Goal: Task Accomplishment & Management: Manage account settings

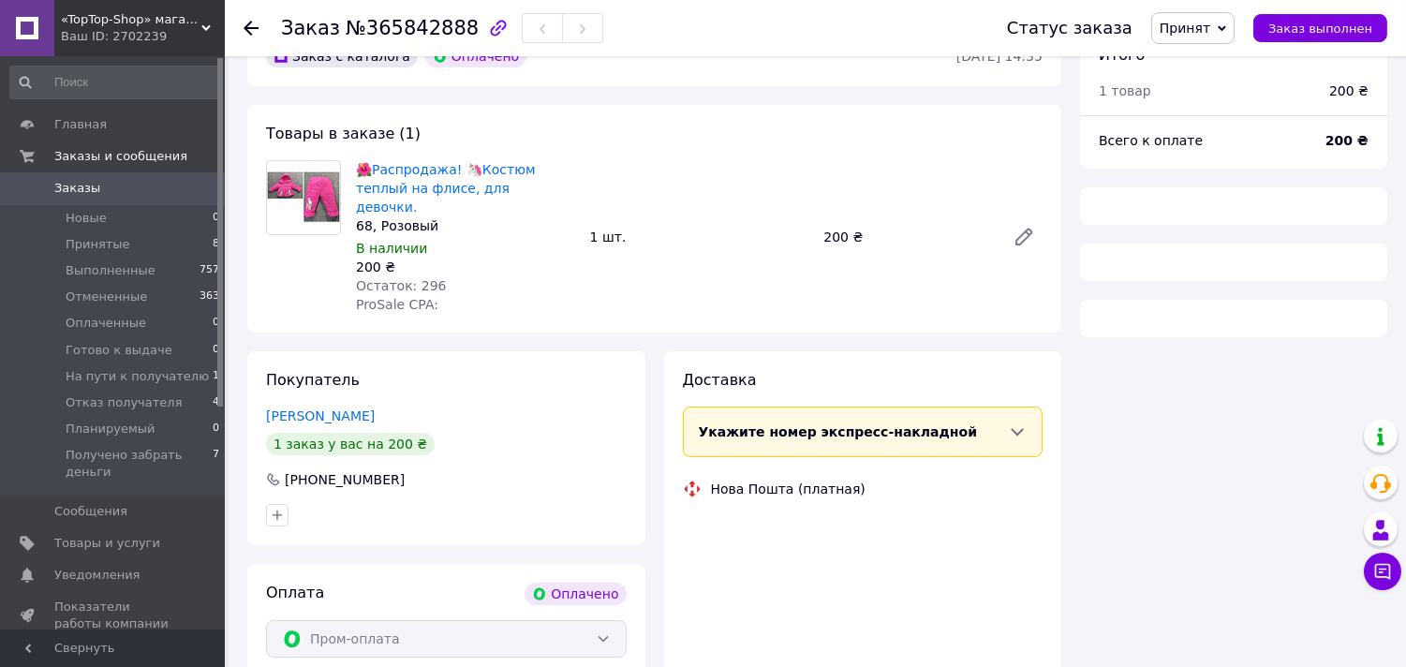
scroll to position [104, 0]
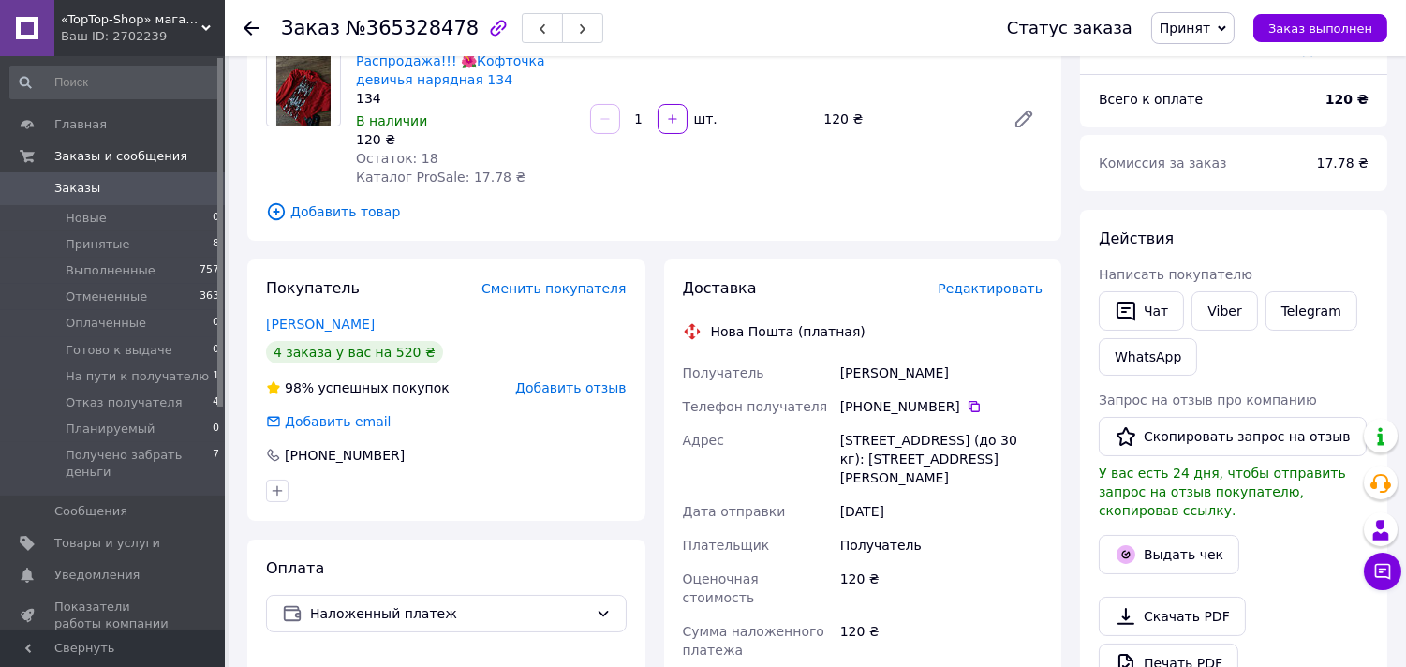
scroll to position [104, 0]
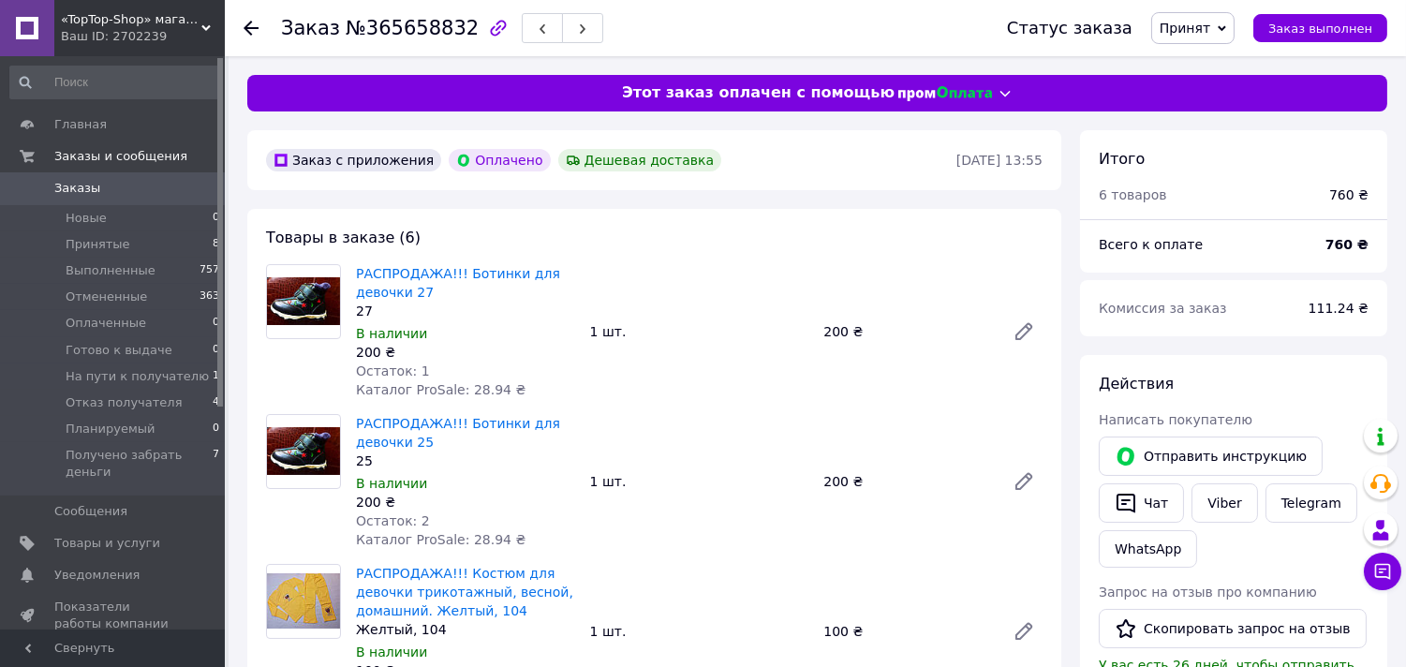
click at [1210, 29] on span "Принят" at bounding box center [1185, 28] width 51 height 15
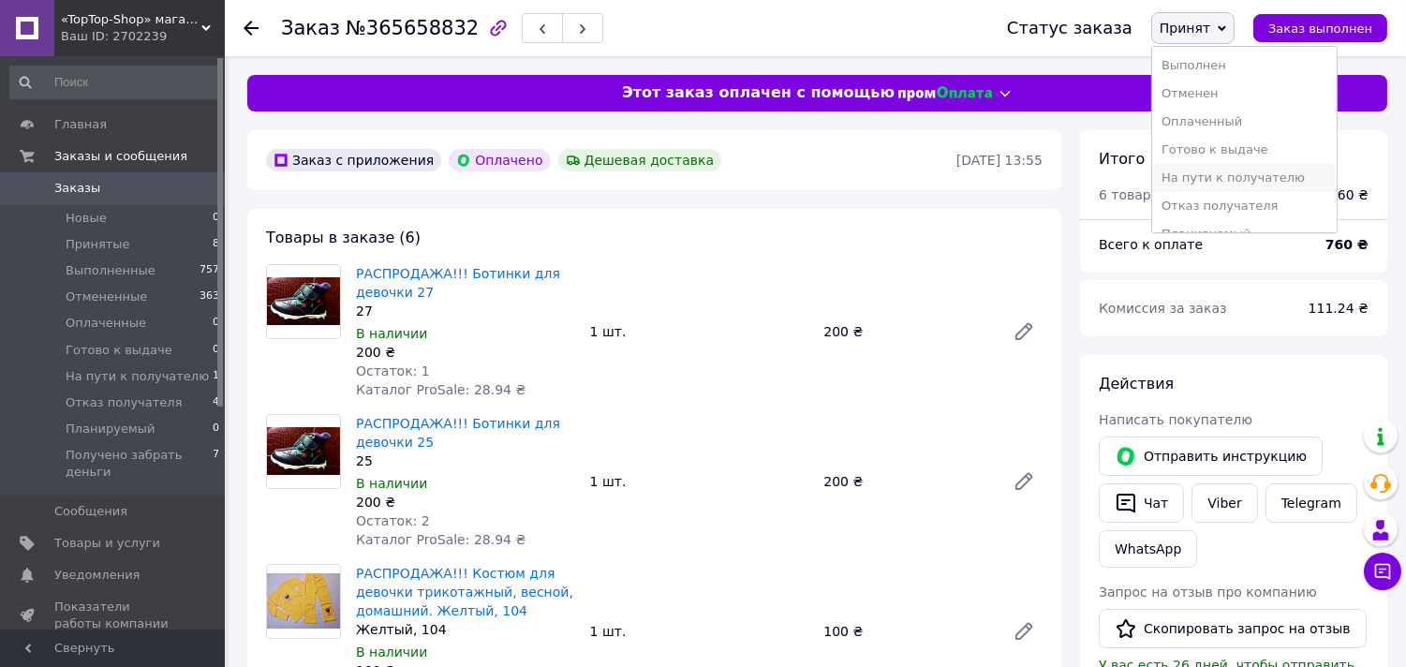
click at [1256, 173] on li "На пути к получателю" at bounding box center [1244, 178] width 185 height 28
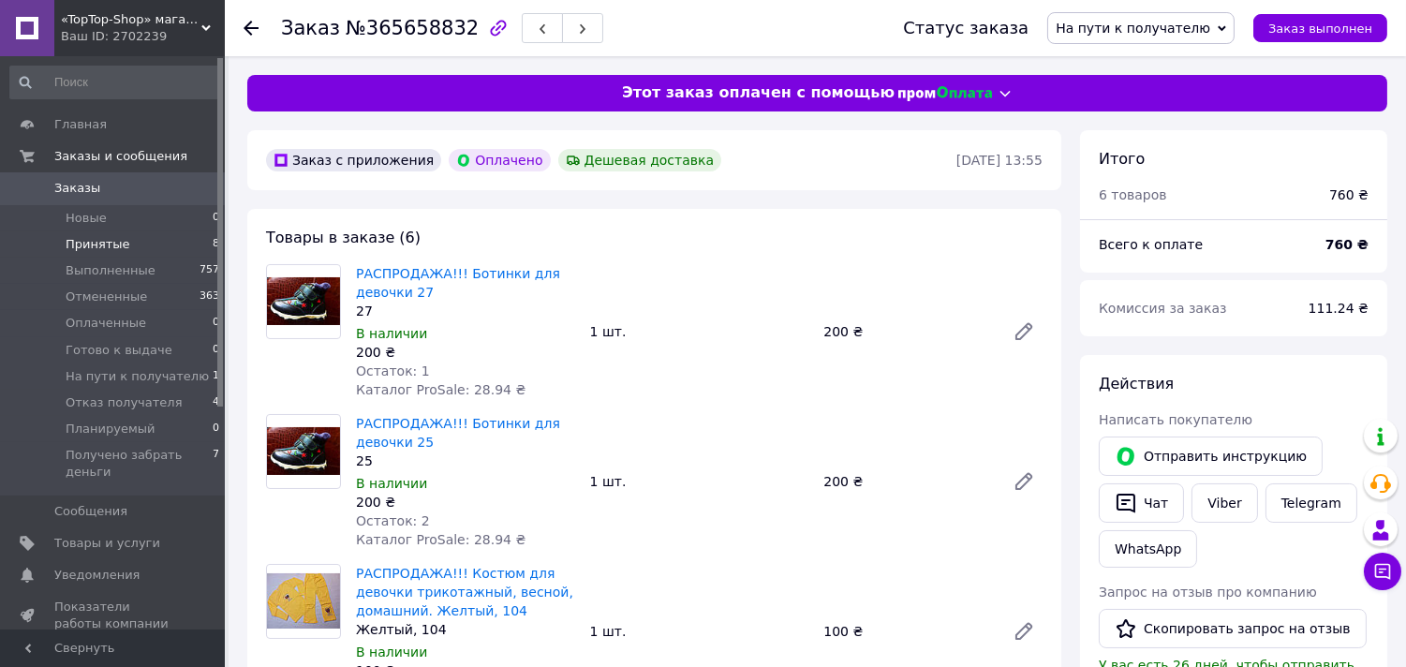
click at [148, 250] on li "Принятые 8" at bounding box center [115, 244] width 230 height 26
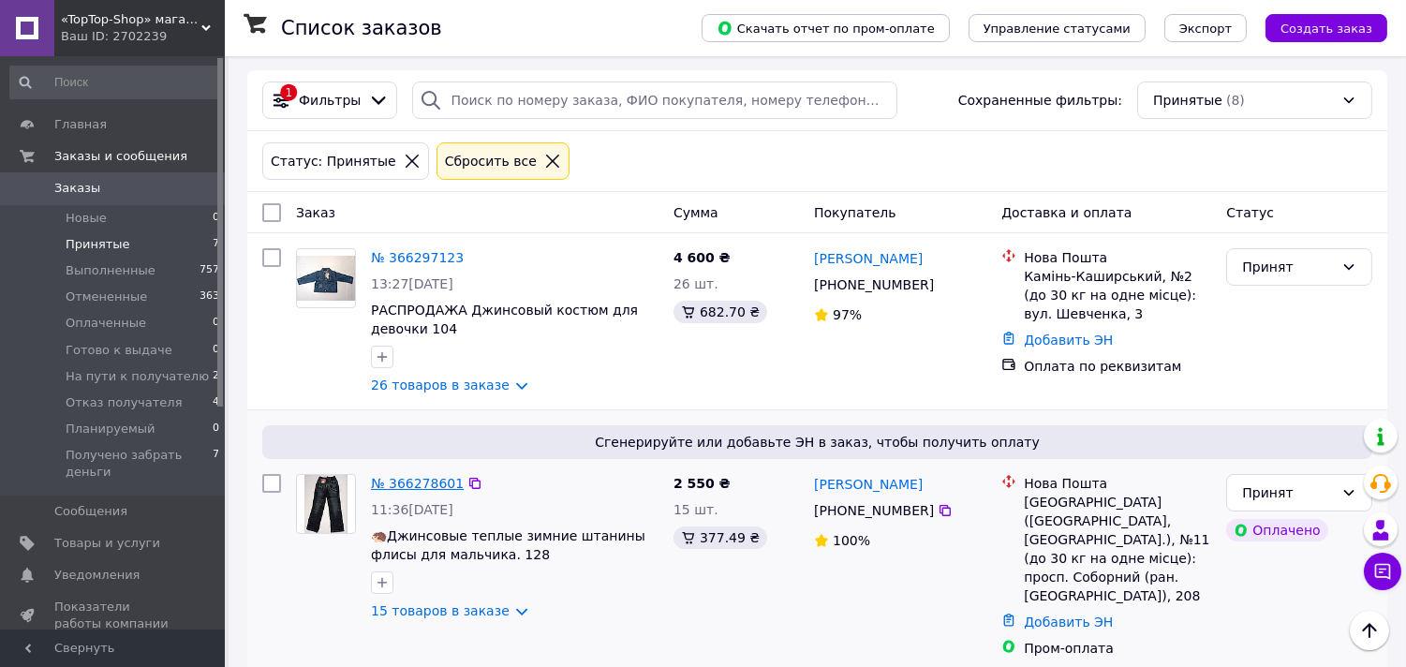
scroll to position [79, 0]
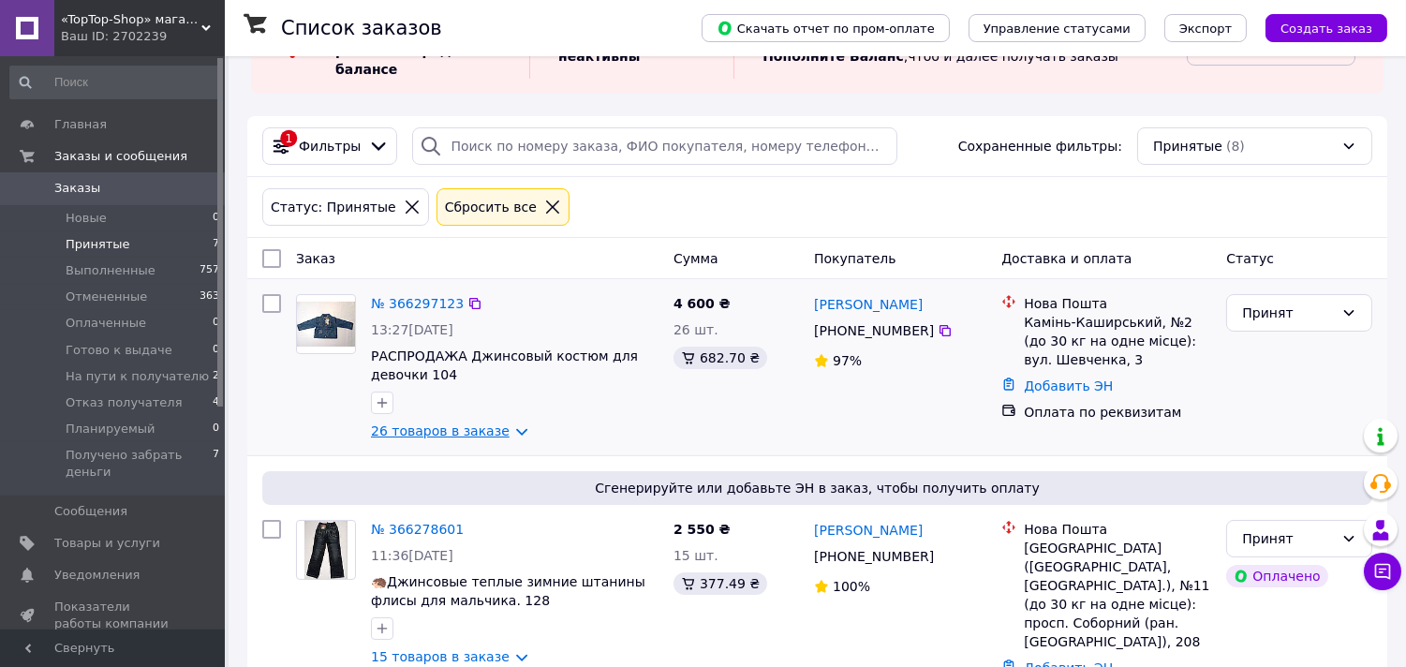
click at [450, 437] on link "26 товаров в заказе" at bounding box center [440, 430] width 139 height 15
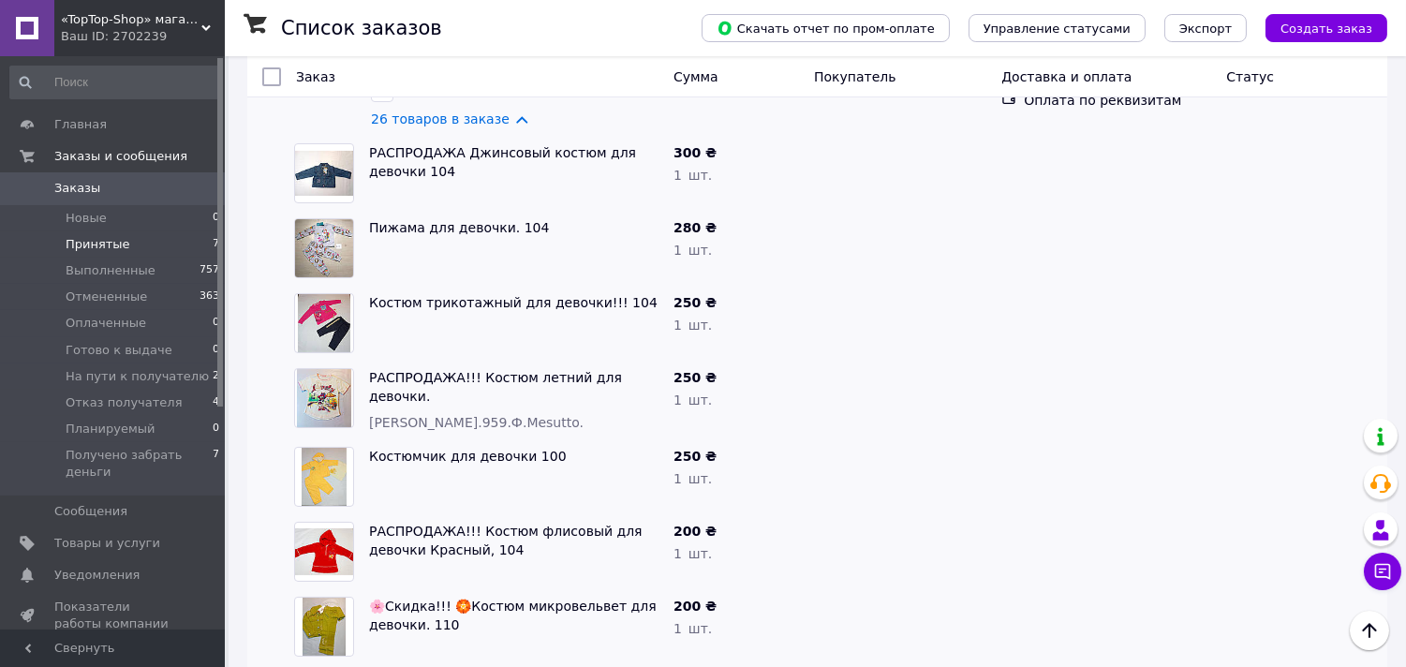
scroll to position [495, 0]
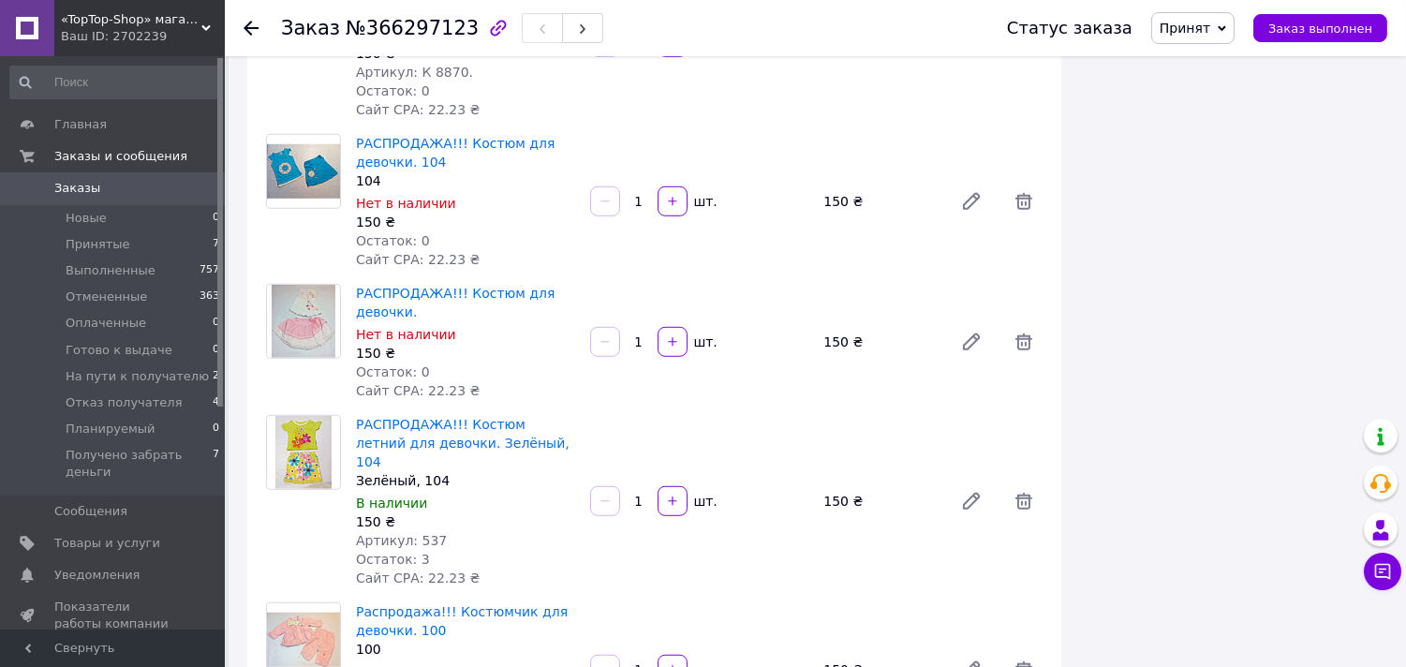
scroll to position [2393, 0]
